Goal: Navigation & Orientation: Find specific page/section

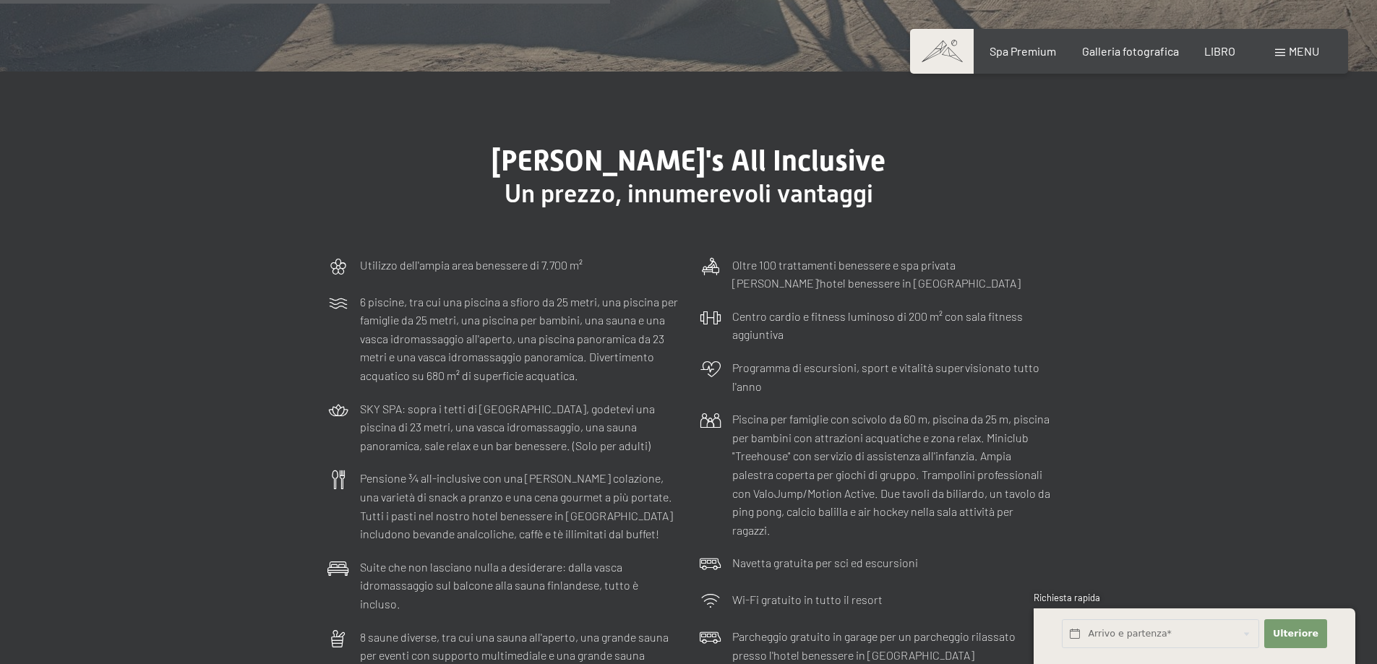
scroll to position [4120, 0]
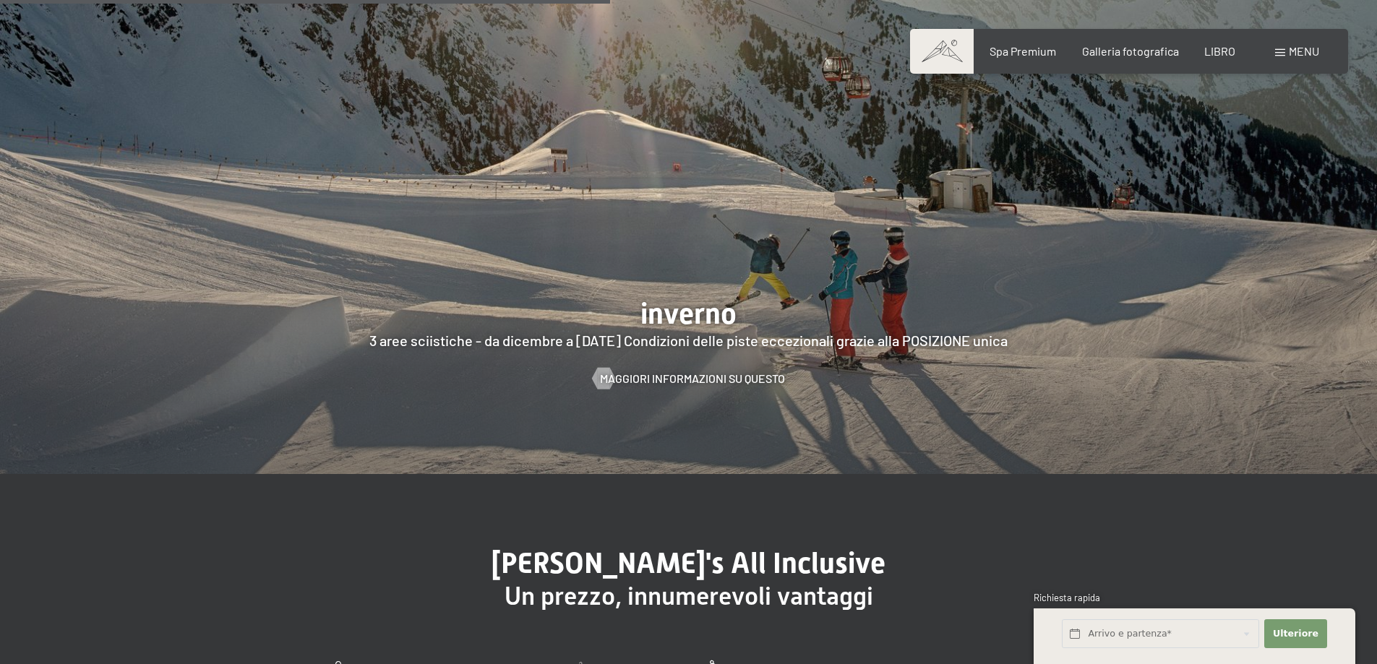
click at [1273, 50] on div "Libro Richieste Spa Premium Galleria fotografica LIBRO menu DI ESSO IT Buono Ga…" at bounding box center [1129, 51] width 380 height 16
click at [1281, 50] on span at bounding box center [1280, 52] width 10 height 7
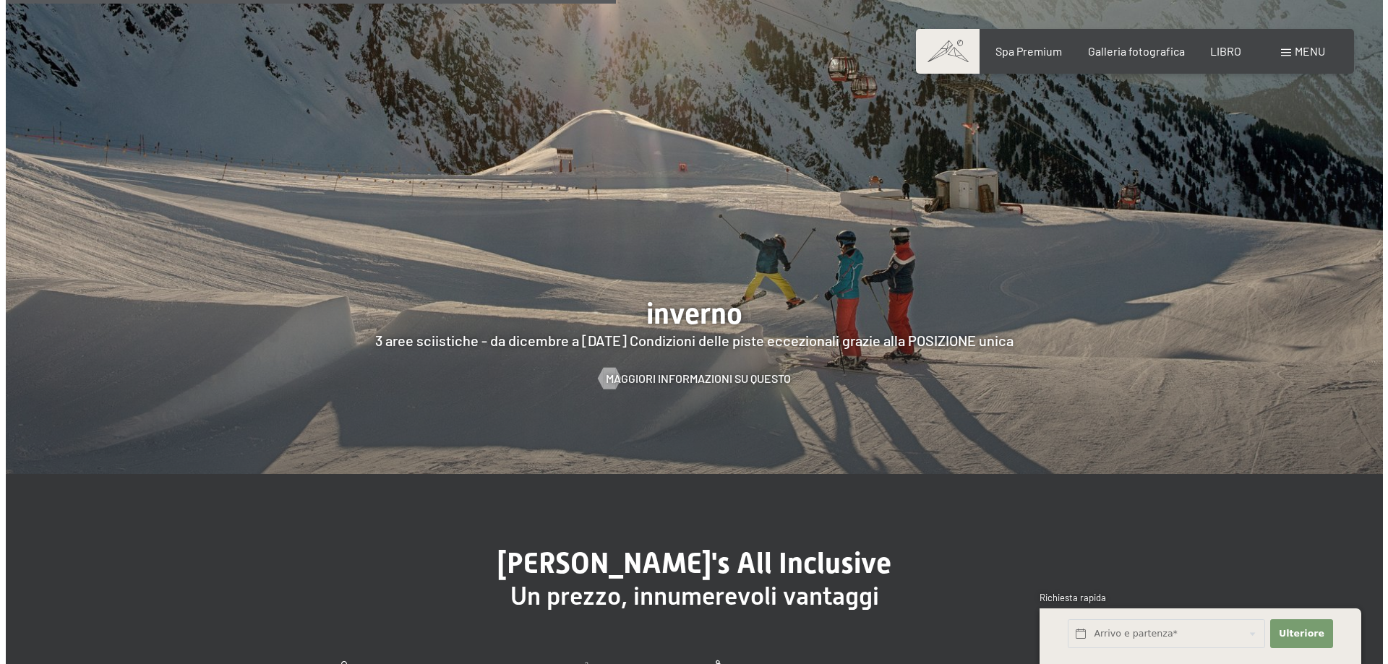
scroll to position [4139, 0]
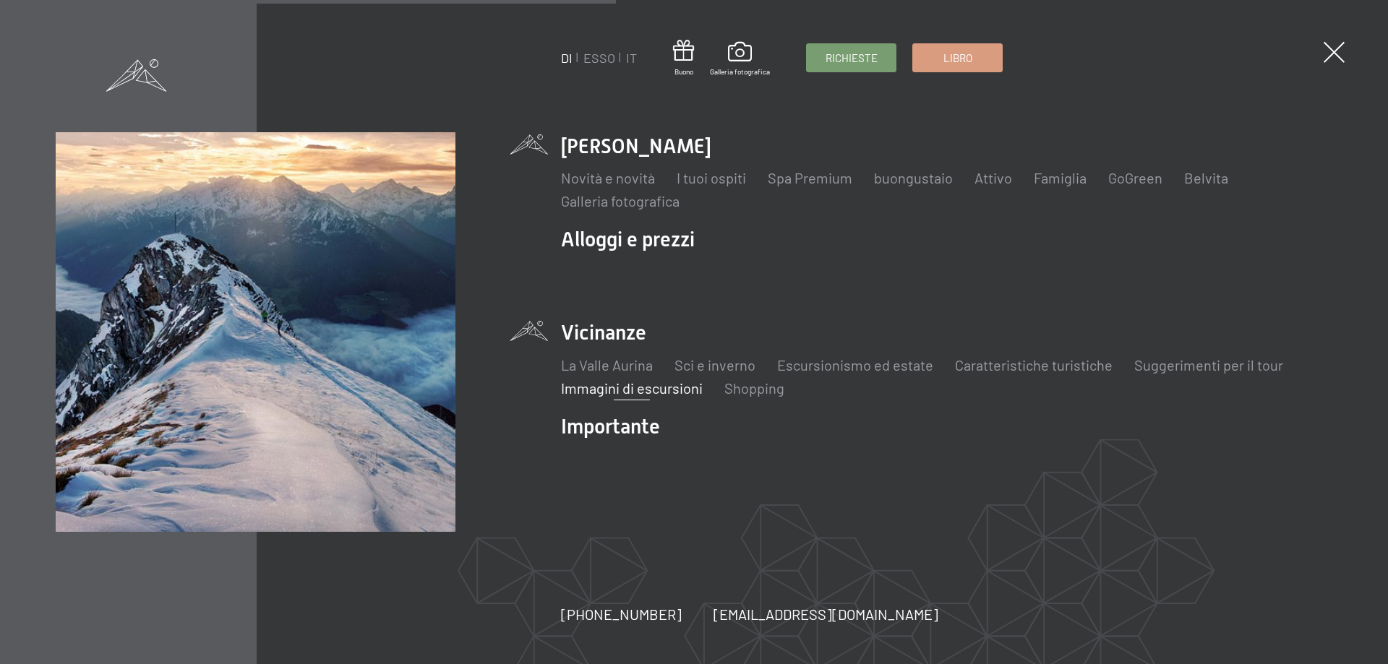
click at [617, 391] on font "Immagini di escursioni" at bounding box center [632, 387] width 142 height 17
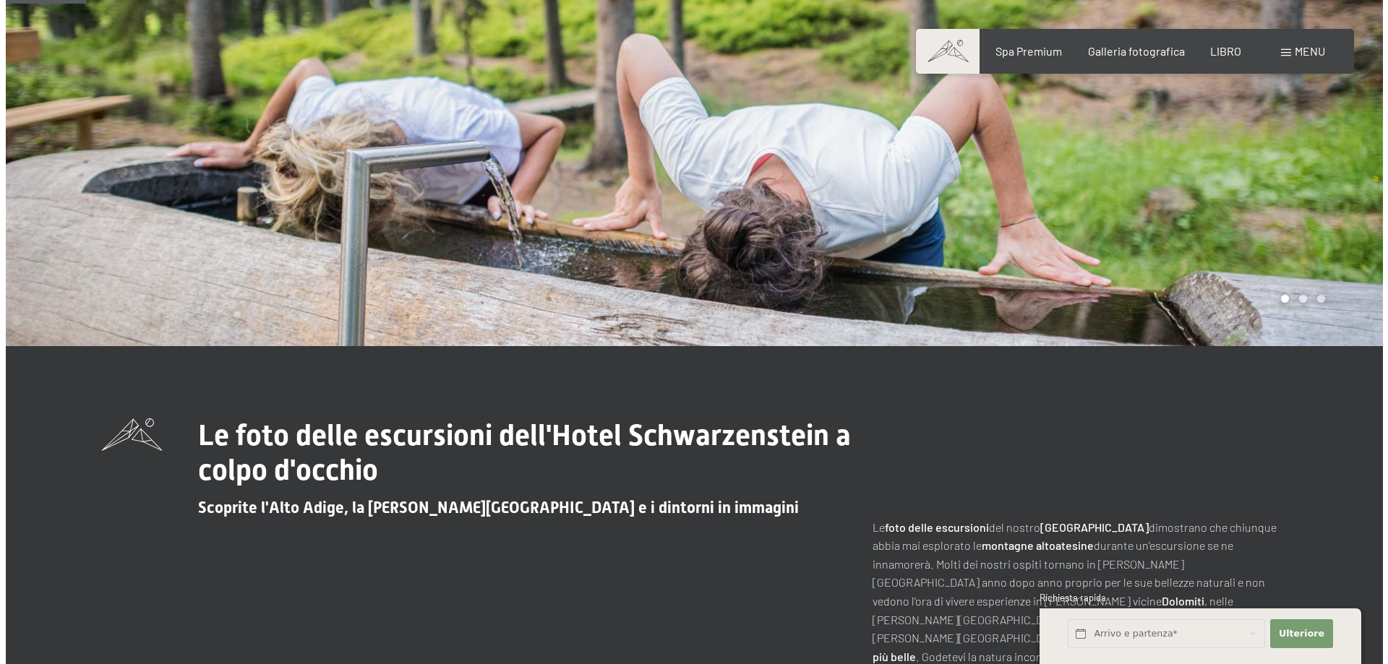
scroll to position [145, 0]
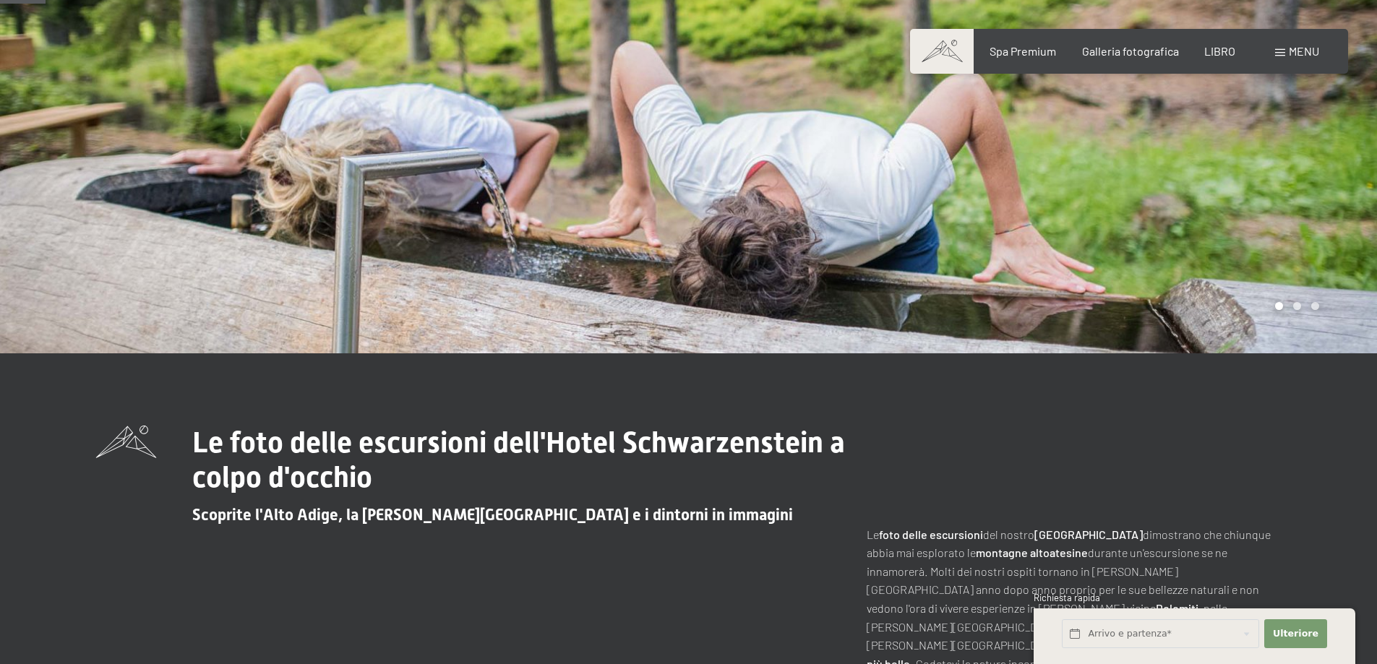
click at [1285, 55] on div "menu" at bounding box center [1297, 51] width 44 height 16
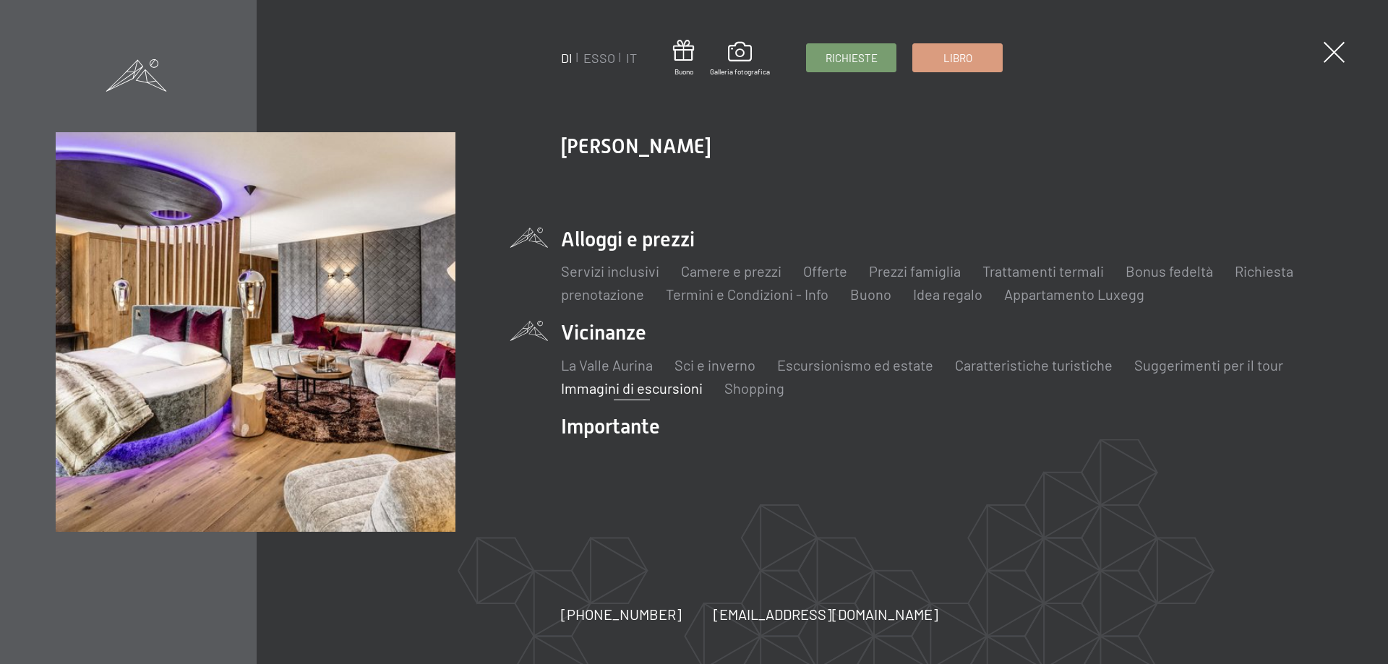
click at [680, 240] on li "Alloggi e prezzi Servizi inclusivi Camere e prezzi lista Offerte lista Prezzi f…" at bounding box center [946, 265] width 771 height 79
click at [1049, 294] on font "Appartamento Luxegg" at bounding box center [1074, 294] width 140 height 17
